Goal: Entertainment & Leisure: Consume media (video, audio)

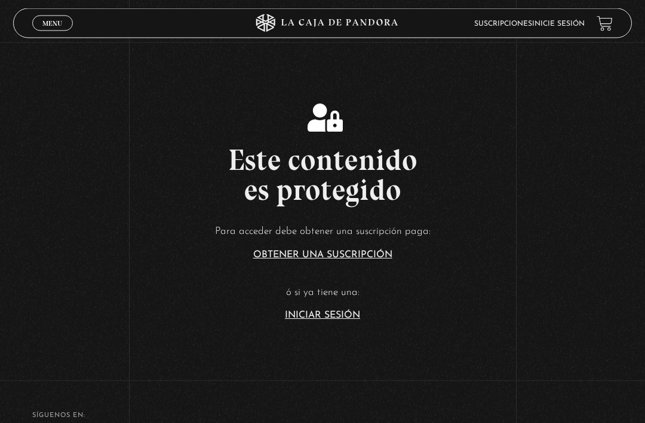
scroll to position [149, 0]
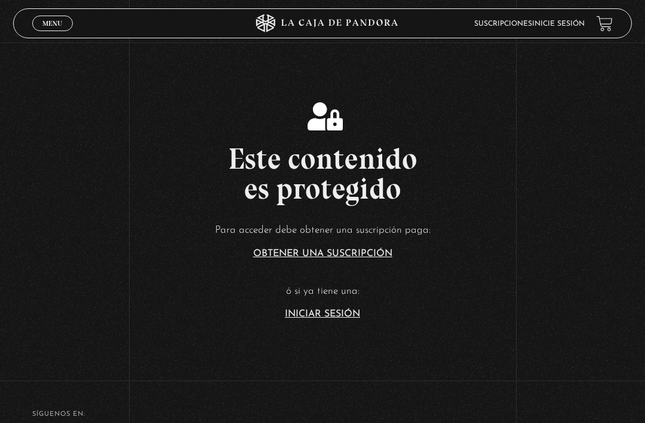
click at [345, 319] on link "Iniciar Sesión" at bounding box center [322, 314] width 75 height 10
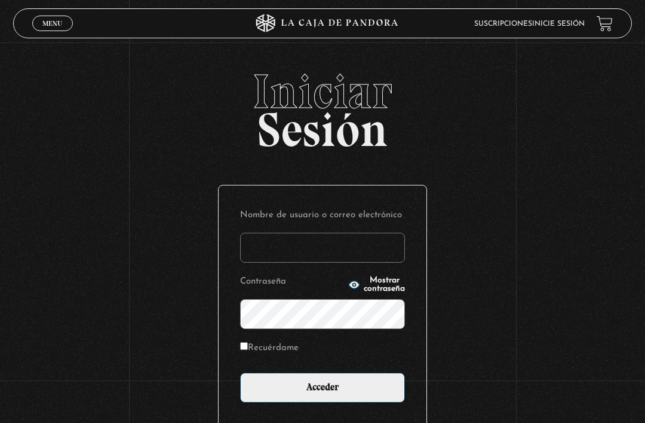
type input "[EMAIL_ADDRESS][DOMAIN_NAME]"
click at [323, 393] on input "Acceder" at bounding box center [322, 387] width 165 height 30
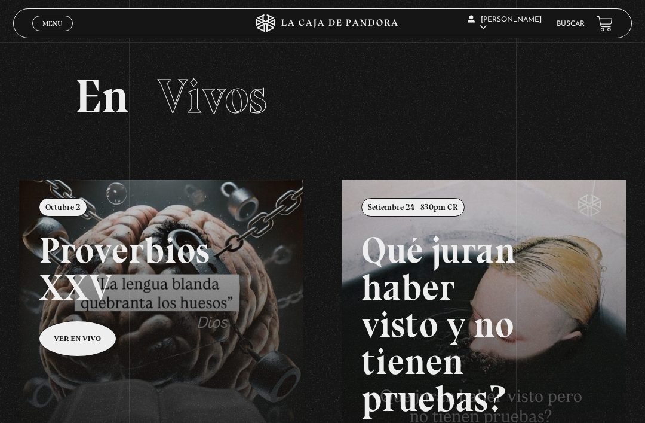
click at [50, 25] on span "Menu" at bounding box center [52, 23] width 20 height 7
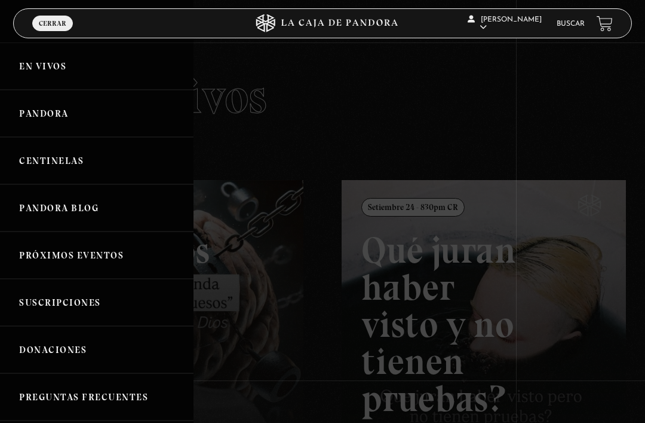
click at [28, 112] on link "Pandora" at bounding box center [97, 113] width 194 height 47
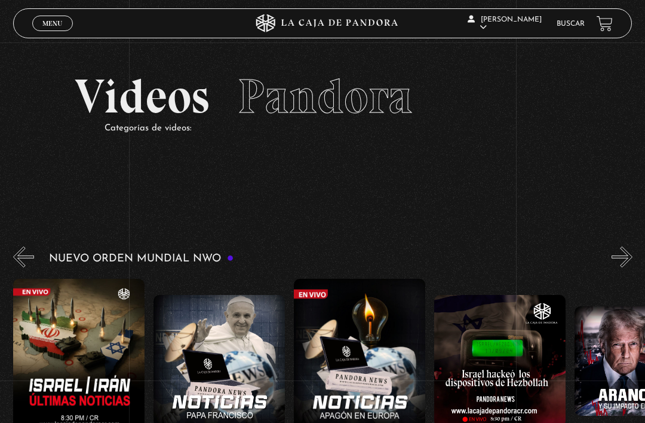
click at [48, 29] on link "Menu Cerrar" at bounding box center [52, 24] width 41 height 16
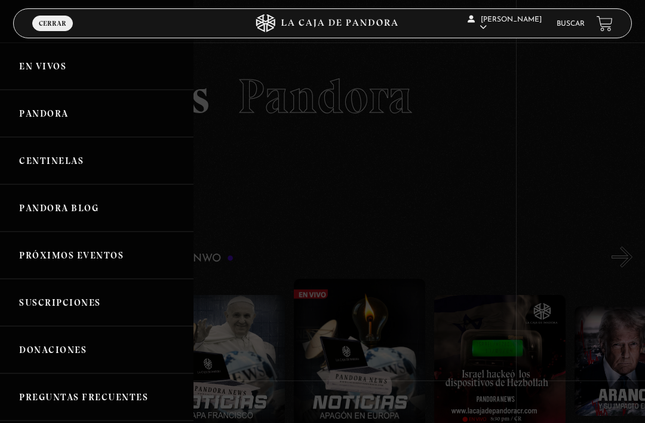
click at [34, 169] on link "Centinelas" at bounding box center [97, 160] width 194 height 47
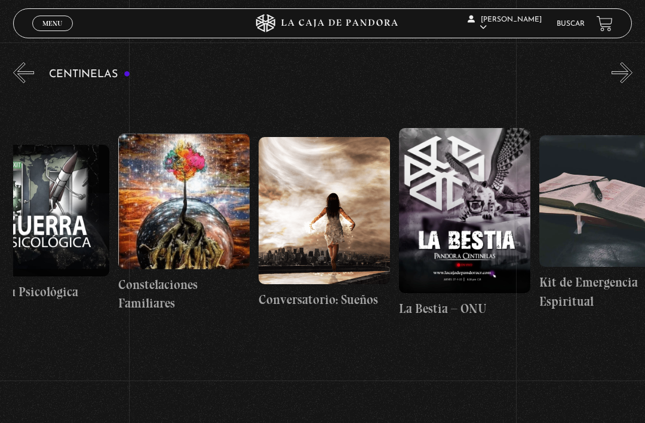
scroll to position [0, 10298]
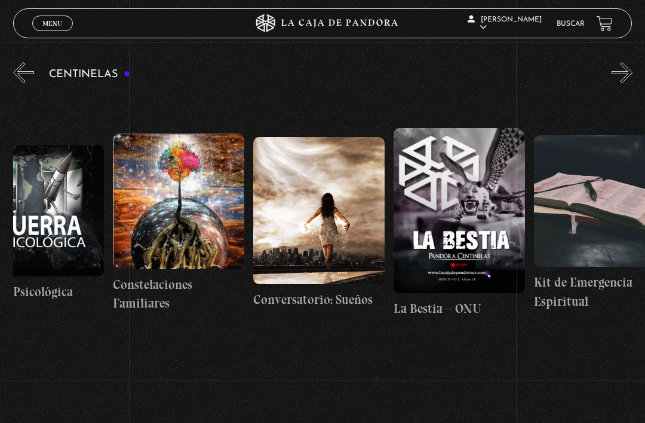
click at [166, 224] on figure at bounding box center [178, 201] width 131 height 136
